Goal: Complete application form

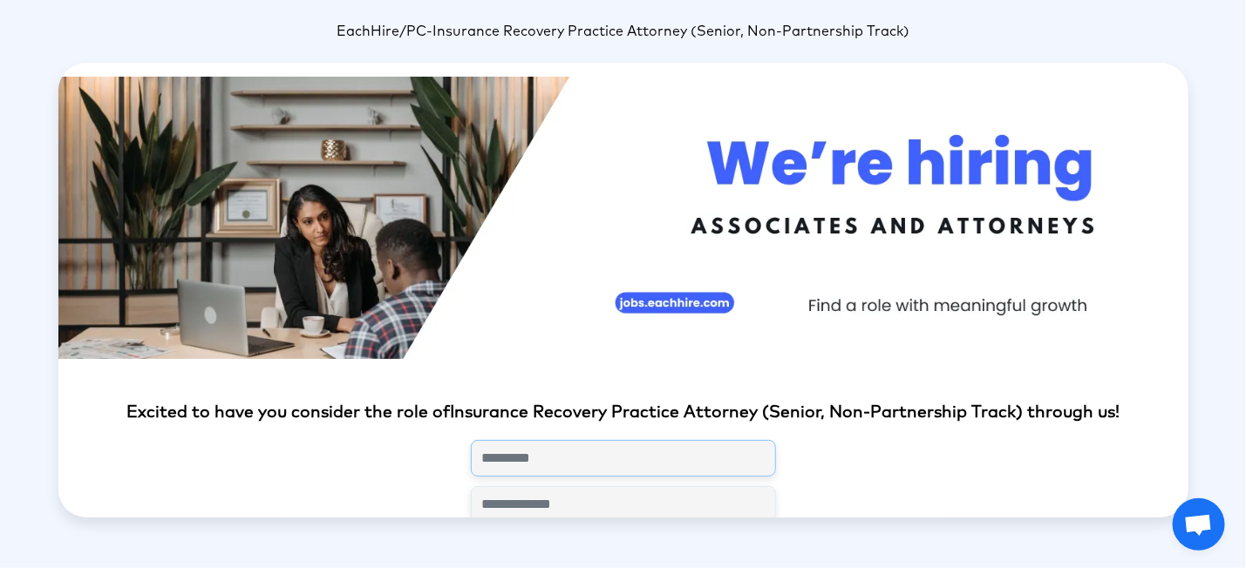
click at [508, 459] on input "text" at bounding box center [623, 458] width 305 height 37
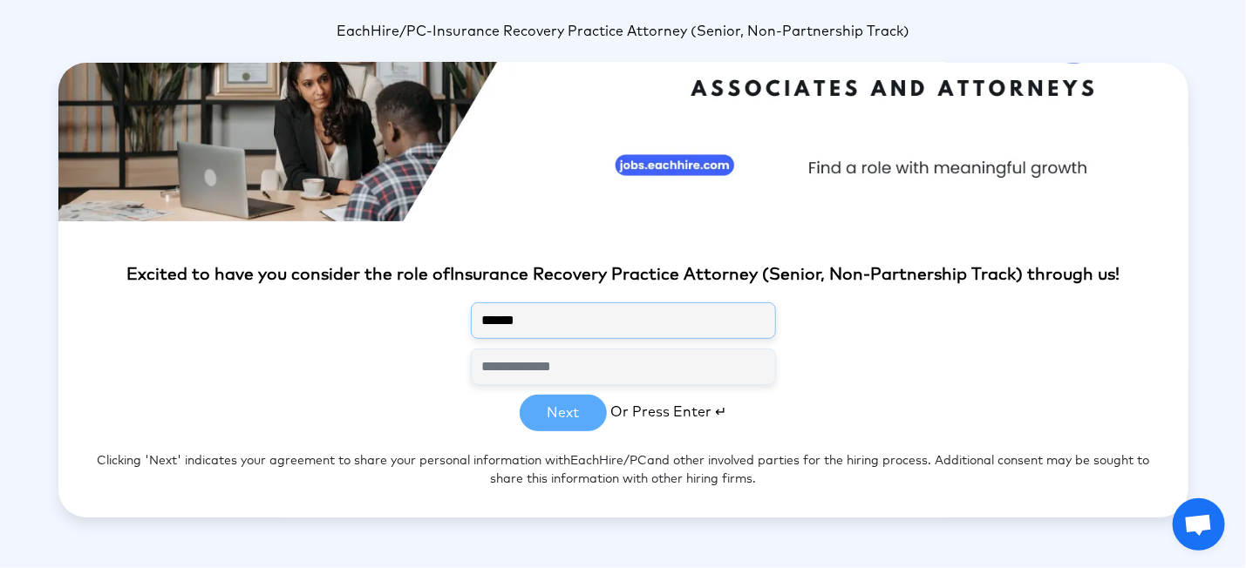
scroll to position [143, 0]
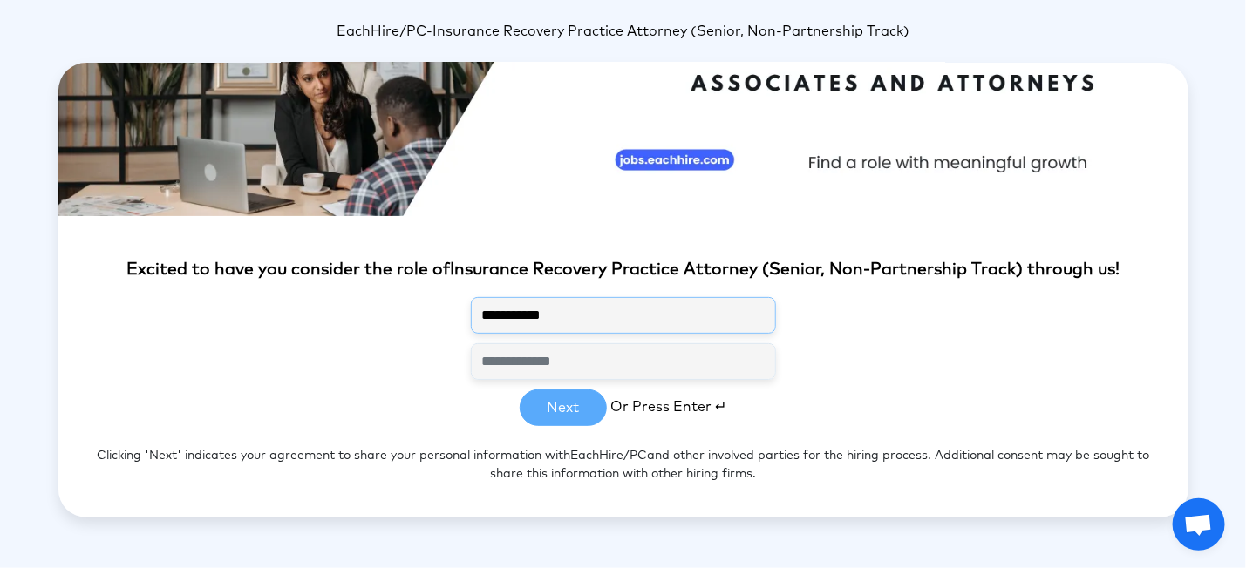
type input "**********"
click at [625, 357] on input "email" at bounding box center [623, 361] width 305 height 37
type input "**********"
click at [570, 406] on button "Next" at bounding box center [563, 408] width 87 height 37
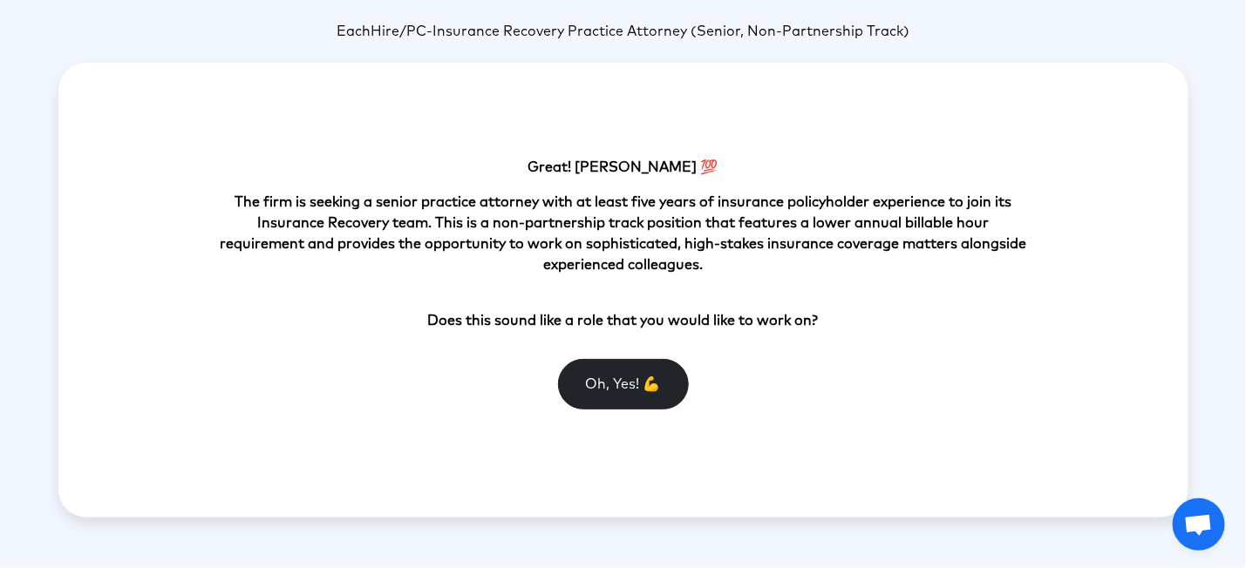
scroll to position [0, 0]
click at [612, 392] on button "Oh, Yes! 💪" at bounding box center [623, 384] width 131 height 51
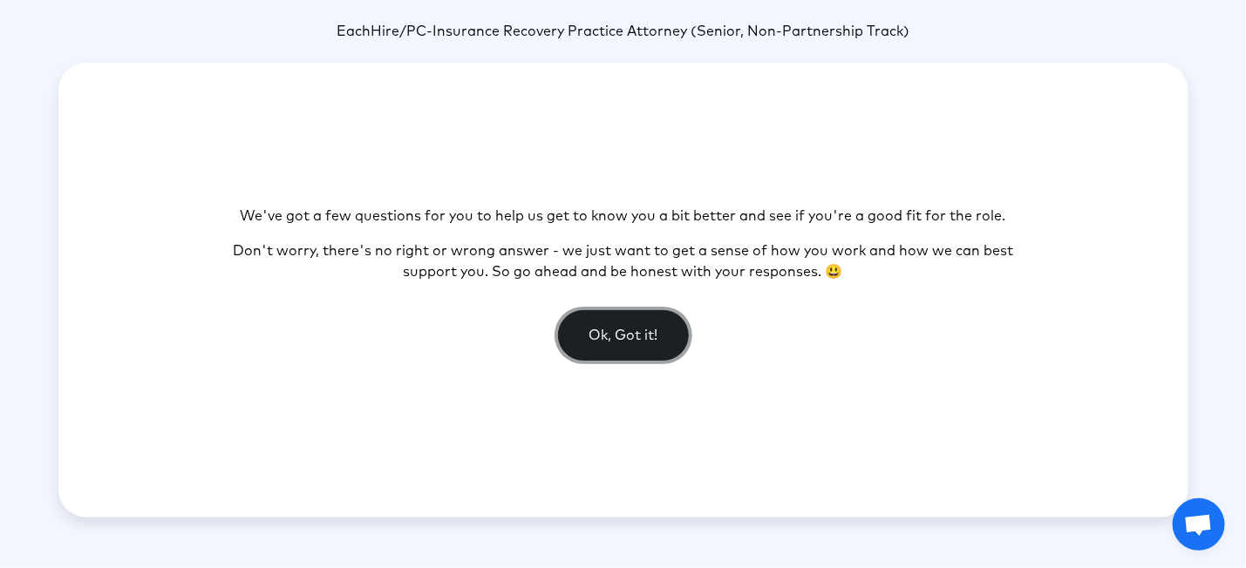
click at [681, 331] on button "Ok, Got it!" at bounding box center [623, 335] width 131 height 51
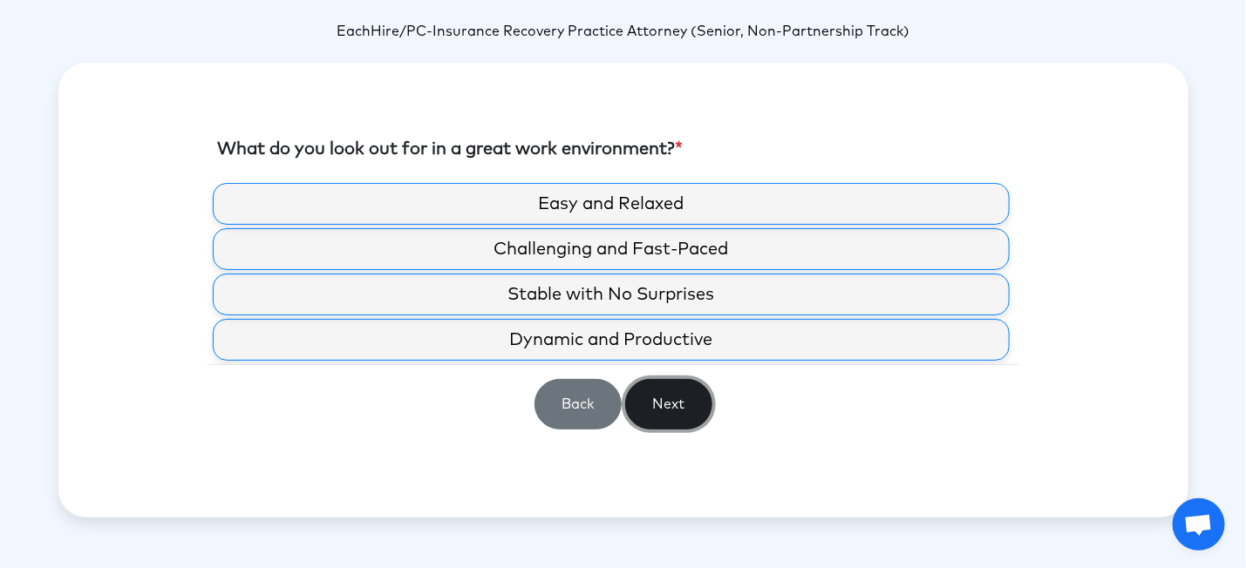
click at [676, 425] on button "Next" at bounding box center [668, 404] width 87 height 51
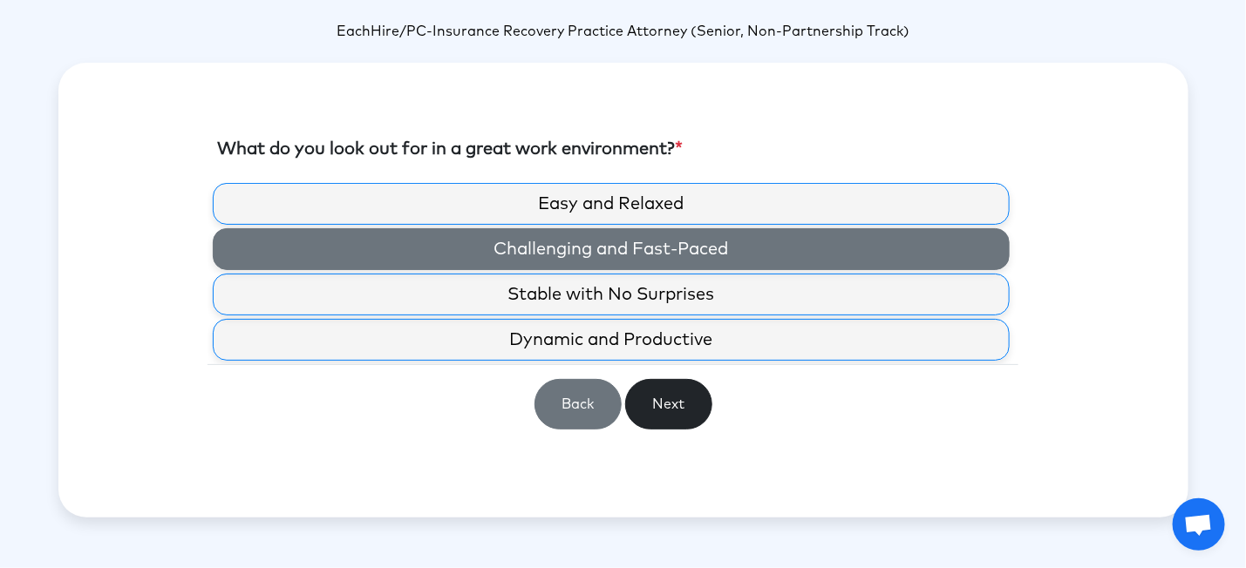
click at [686, 260] on label "Challenging and Fast-Paced" at bounding box center [611, 249] width 797 height 42
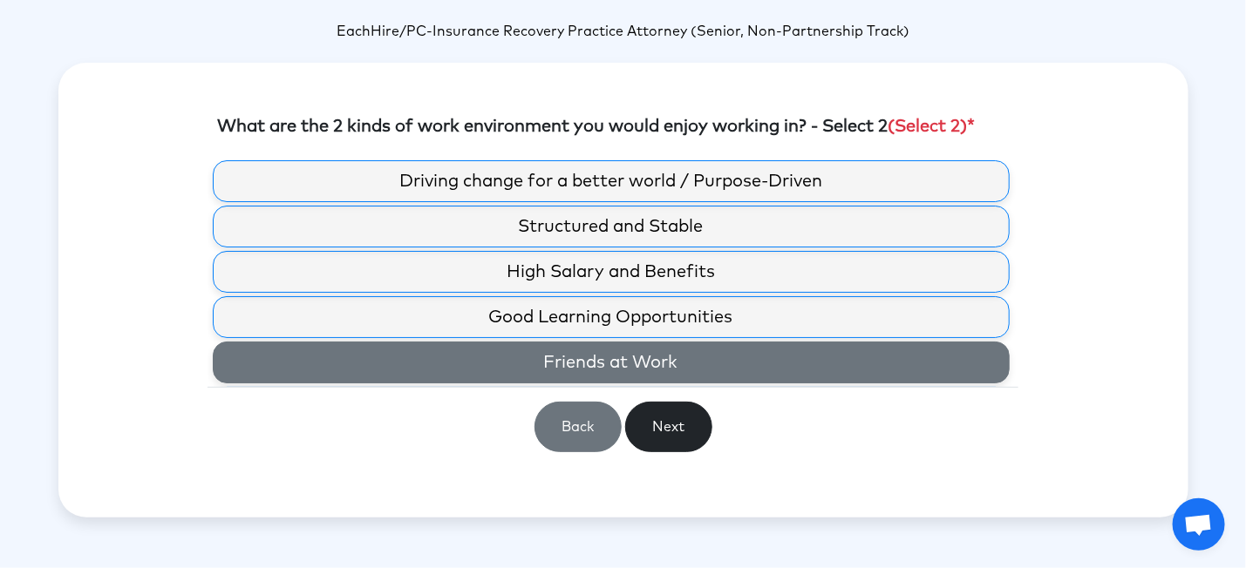
click at [680, 361] on label "Friends at Work" at bounding box center [611, 363] width 797 height 42
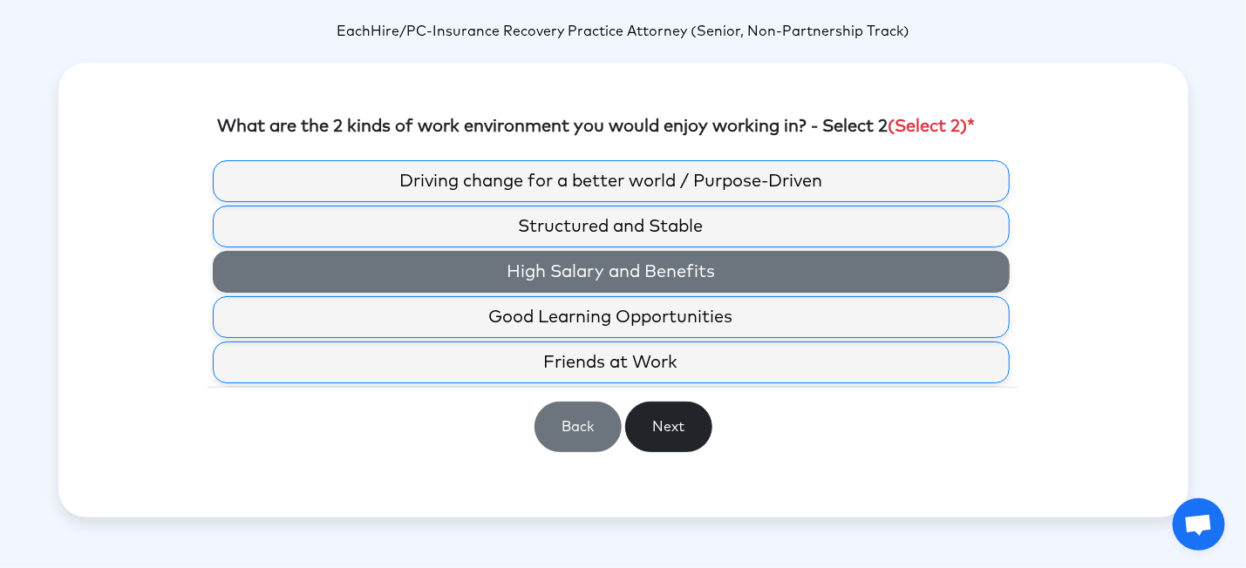
click at [617, 269] on label "High Salary and Benefits" at bounding box center [611, 272] width 797 height 42
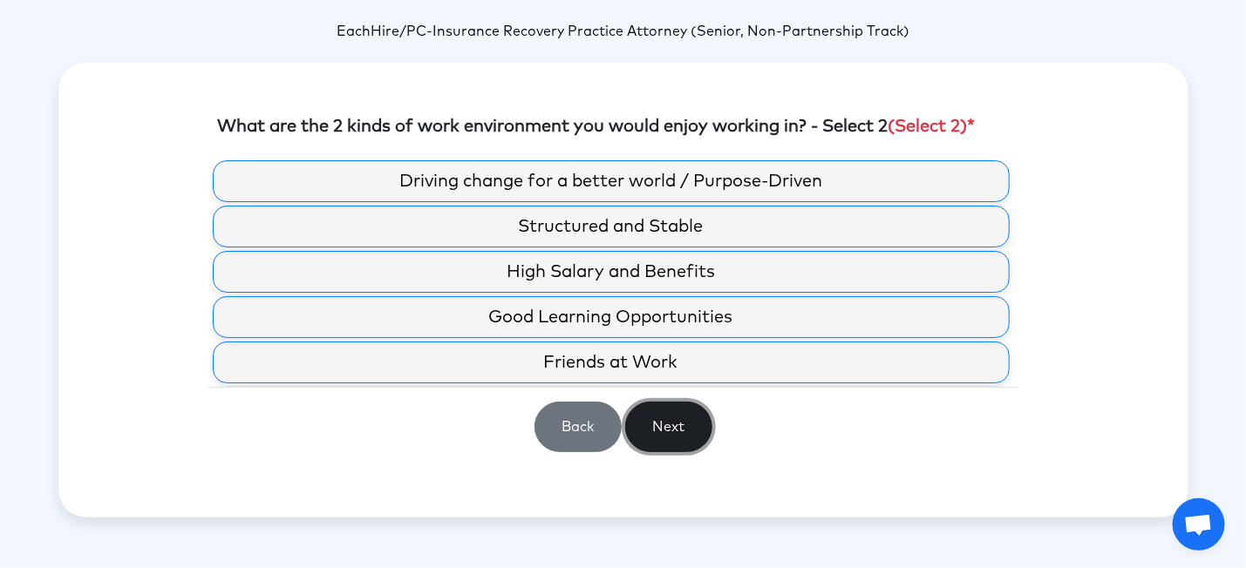
click at [700, 425] on button "Next" at bounding box center [668, 427] width 87 height 51
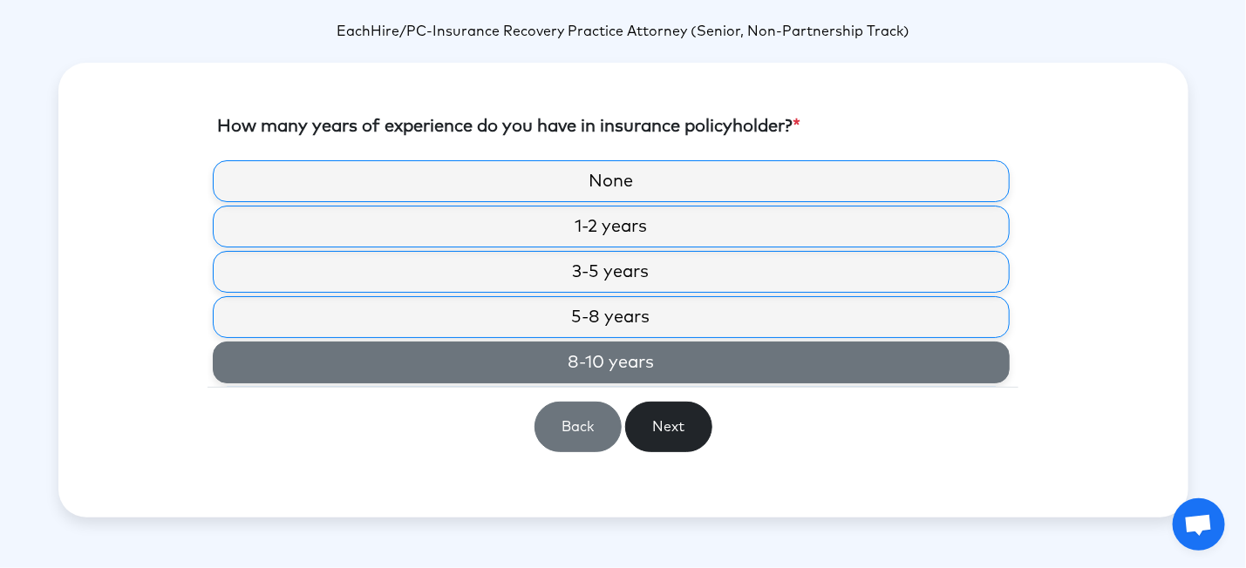
click at [678, 366] on label "8-10 years" at bounding box center [611, 363] width 797 height 42
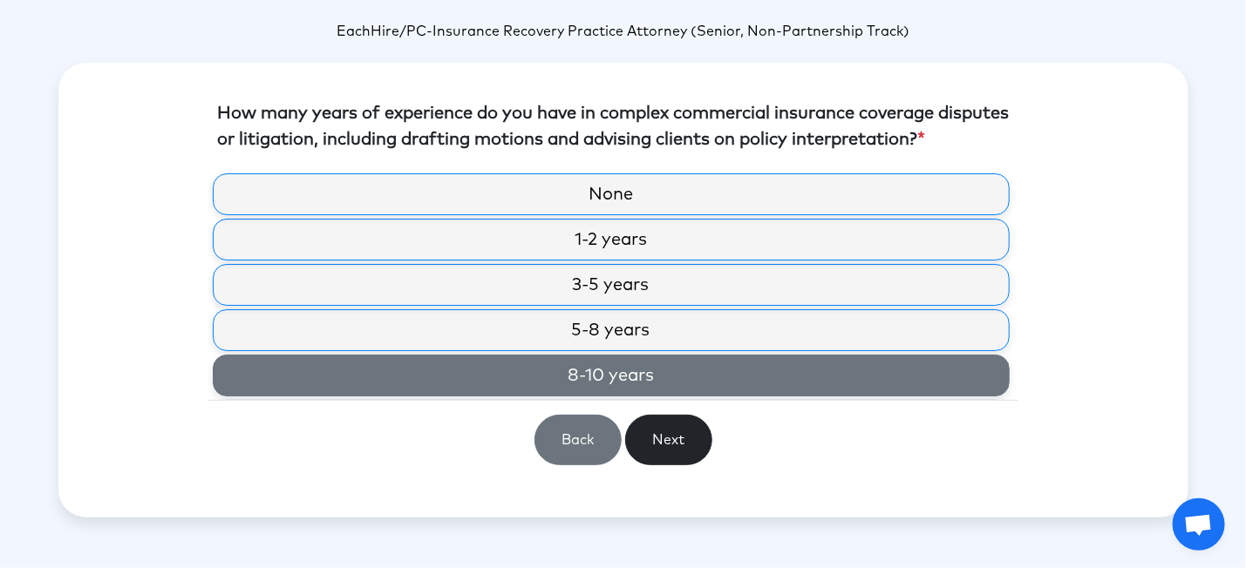
click at [715, 370] on label "8-10 years" at bounding box center [611, 376] width 797 height 42
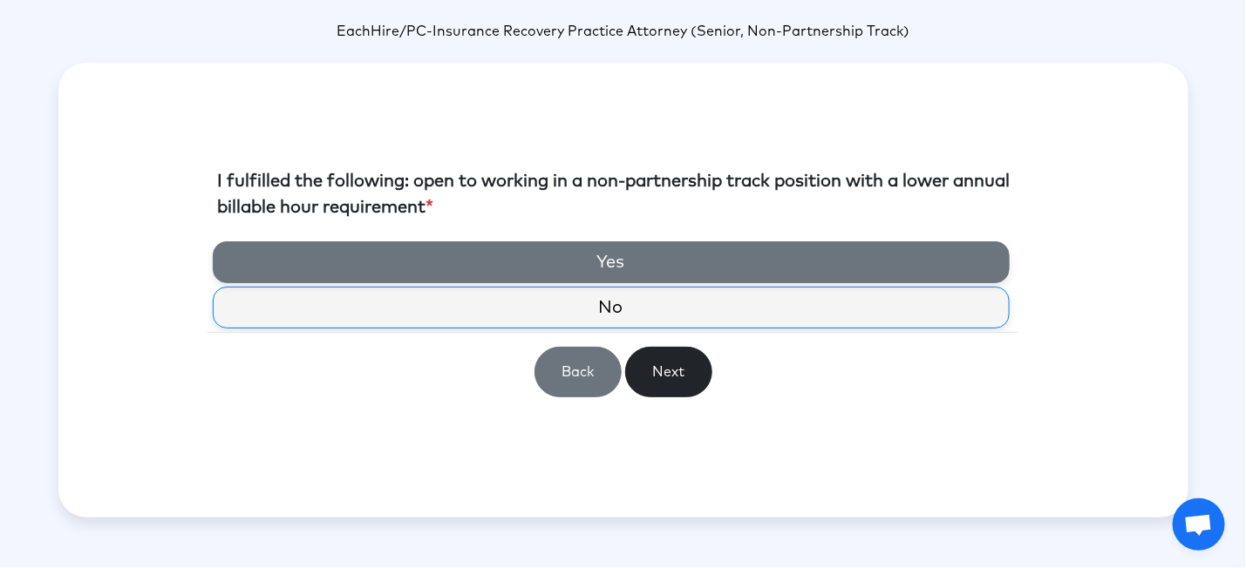
click at [635, 267] on label "Yes" at bounding box center [611, 262] width 797 height 42
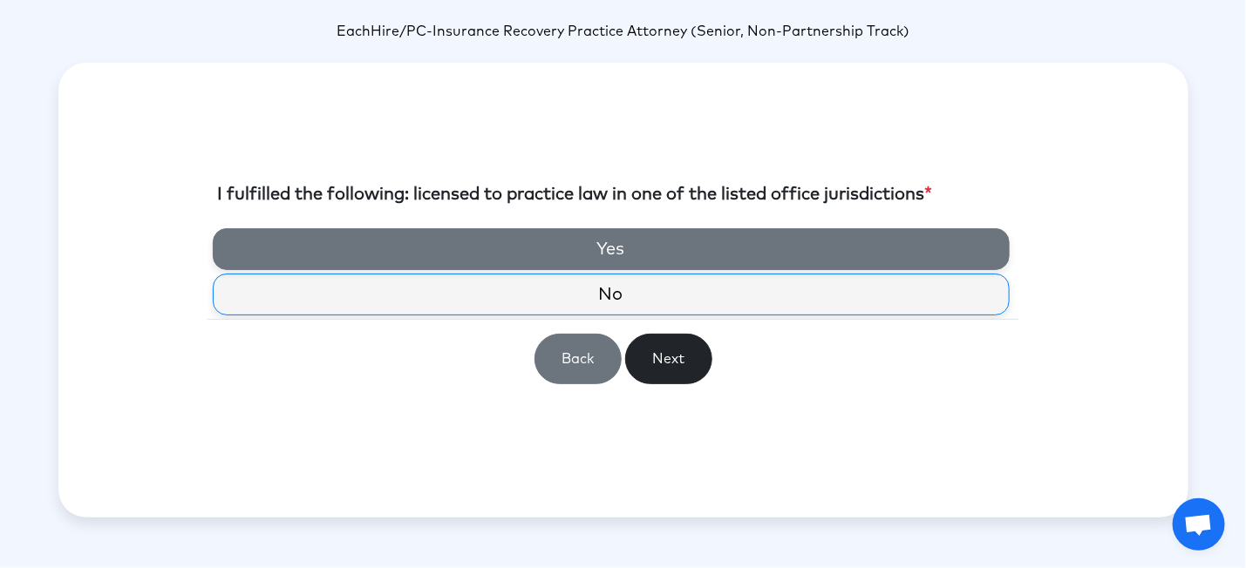
click at [671, 257] on label "Yes" at bounding box center [611, 249] width 797 height 42
